Goal: Task Accomplishment & Management: Use online tool/utility

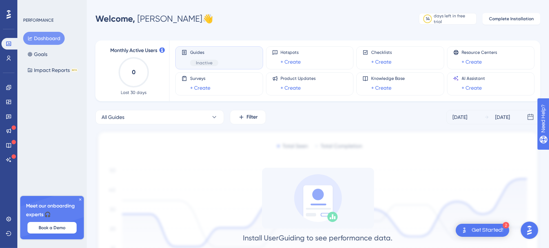
click at [202, 63] on span "Inactive" at bounding box center [204, 63] width 17 height 6
click at [466, 223] on div "Install UserGuiding to see performance data. Once you install the code and star…" at bounding box center [317, 226] width 445 height 117
click at [469, 226] on div "2 Get Started!" at bounding box center [483, 230] width 54 height 13
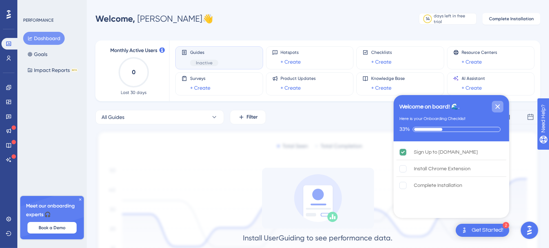
click at [494, 106] on icon "Close Checklist" at bounding box center [498, 106] width 9 height 9
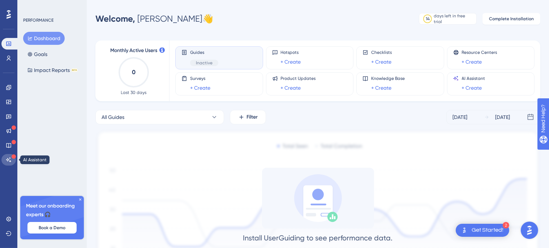
click at [11, 155] on link at bounding box center [8, 160] width 14 height 12
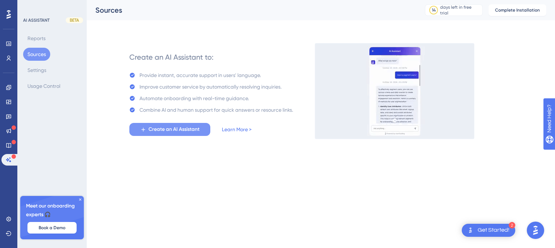
click at [177, 125] on button "Create an AI Assistant" at bounding box center [169, 129] width 81 height 13
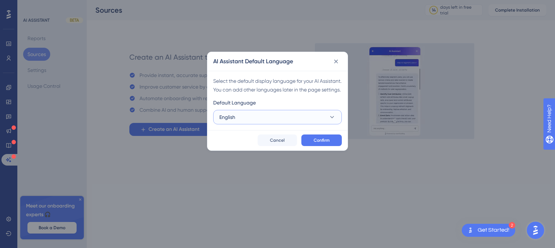
click at [303, 124] on button "English" at bounding box center [277, 117] width 129 height 14
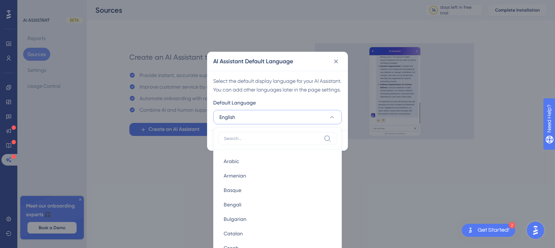
click at [303, 124] on button "English" at bounding box center [277, 117] width 129 height 14
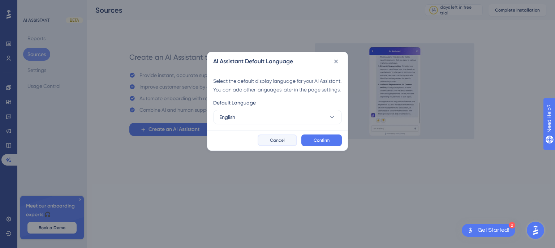
click at [277, 143] on span "Cancel" at bounding box center [277, 140] width 15 height 6
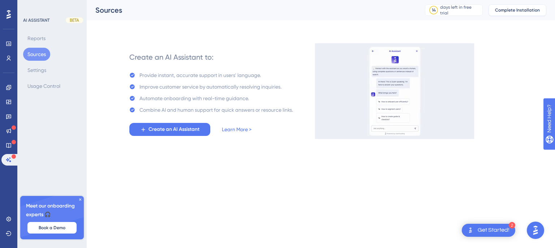
click at [518, 8] on span "Complete Installation" at bounding box center [517, 10] width 45 height 6
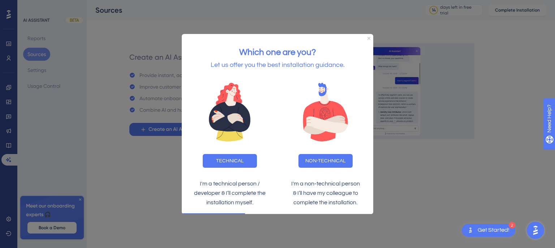
click at [320, 153] on div "NON-TECHNICAL" at bounding box center [326, 160] width 96 height 25
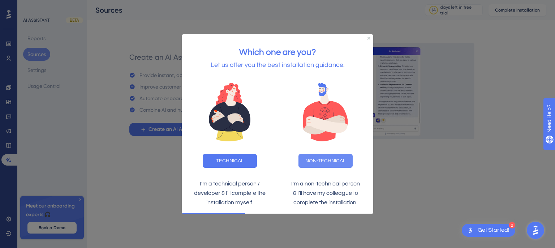
click at [317, 159] on button "NON-TECHNICAL" at bounding box center [326, 161] width 54 height 14
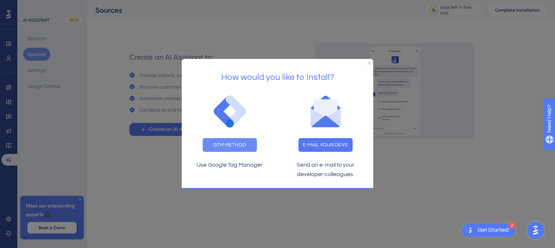
click at [223, 146] on button "GTM METHOD" at bounding box center [230, 145] width 54 height 14
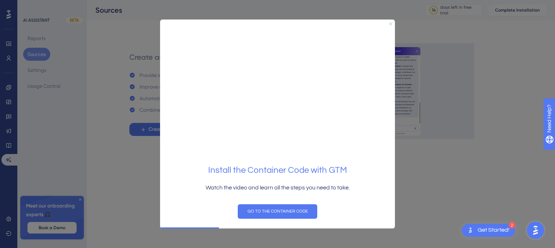
click at [391, 24] on icon "Close Preview" at bounding box center [390, 23] width 3 height 3
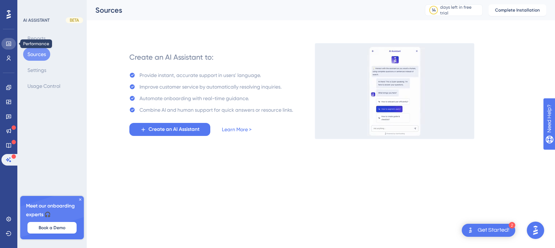
click at [7, 44] on icon at bounding box center [9, 44] width 6 height 6
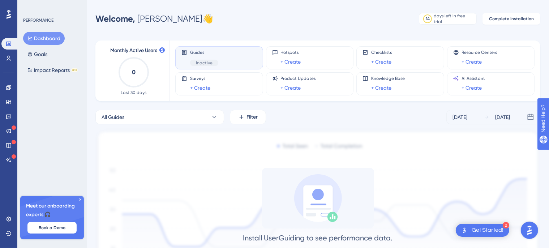
click at [183, 57] on div "Guides Inactive" at bounding box center [220, 58] width 76 height 17
click at [209, 63] on span "Inactive" at bounding box center [204, 63] width 17 height 6
click at [8, 57] on icon at bounding box center [9, 58] width 6 height 6
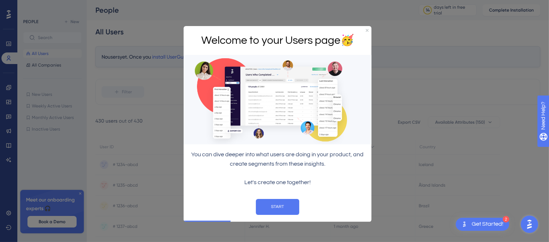
click at [300, 208] on div "START" at bounding box center [277, 207] width 176 height 16
click at [366, 30] on icon "Close Preview" at bounding box center [367, 30] width 3 height 3
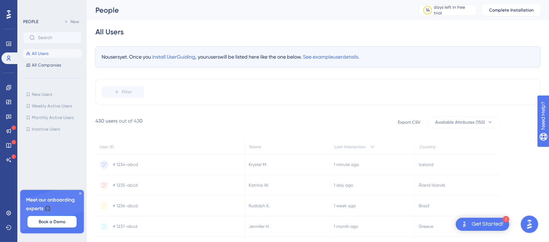
click at [493, 220] on div "2 Get Started!" at bounding box center [483, 224] width 54 height 13
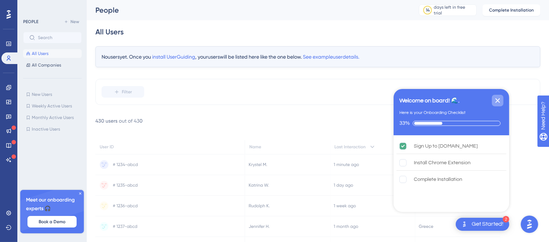
click at [495, 98] on icon "Close Checklist" at bounding box center [498, 100] width 9 height 9
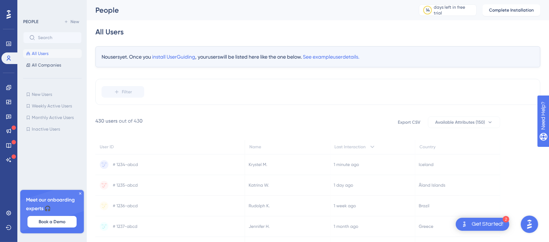
scroll to position [38, 0]
